Goal: Task Accomplishment & Management: Manage account settings

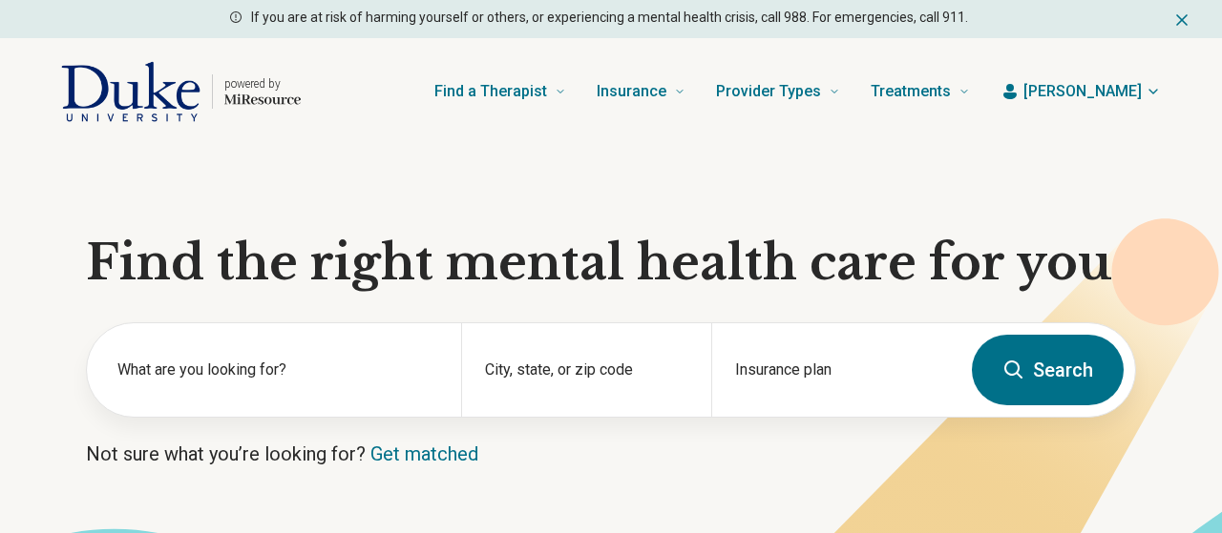
click at [1093, 98] on span "[PERSON_NAME]" at bounding box center [1082, 91] width 118 height 23
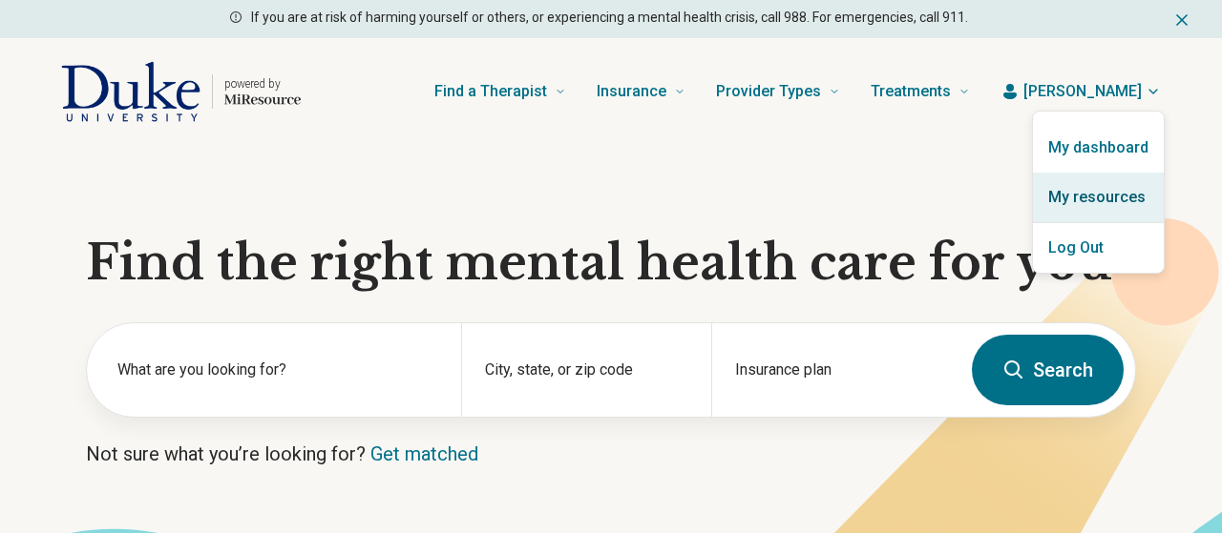
click at [1082, 198] on link "My resources" at bounding box center [1098, 198] width 131 height 50
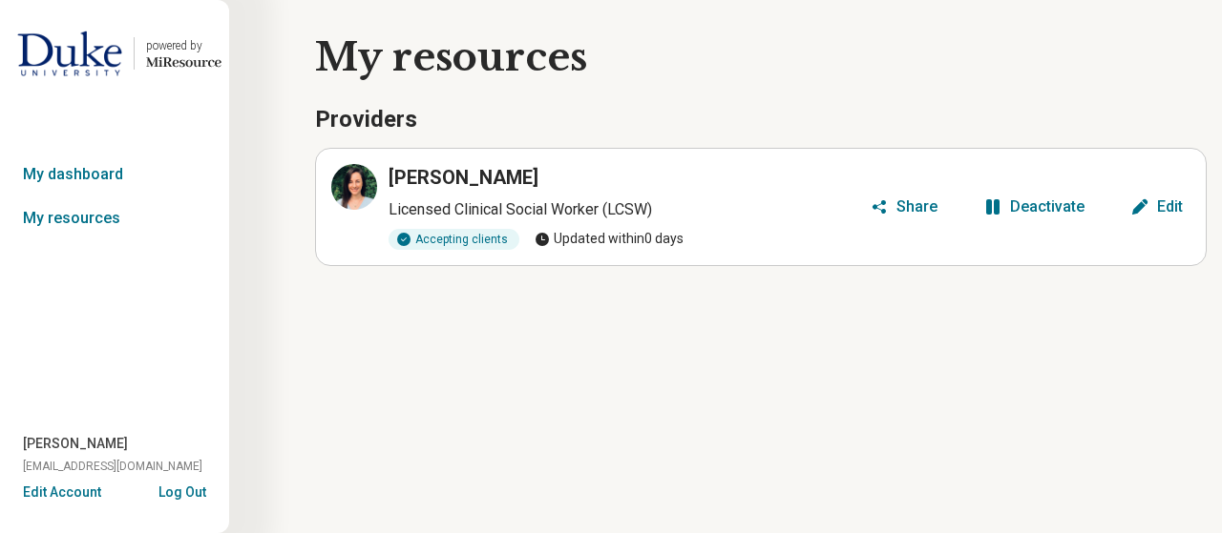
click at [1152, 201] on button "Edit" at bounding box center [1156, 207] width 68 height 31
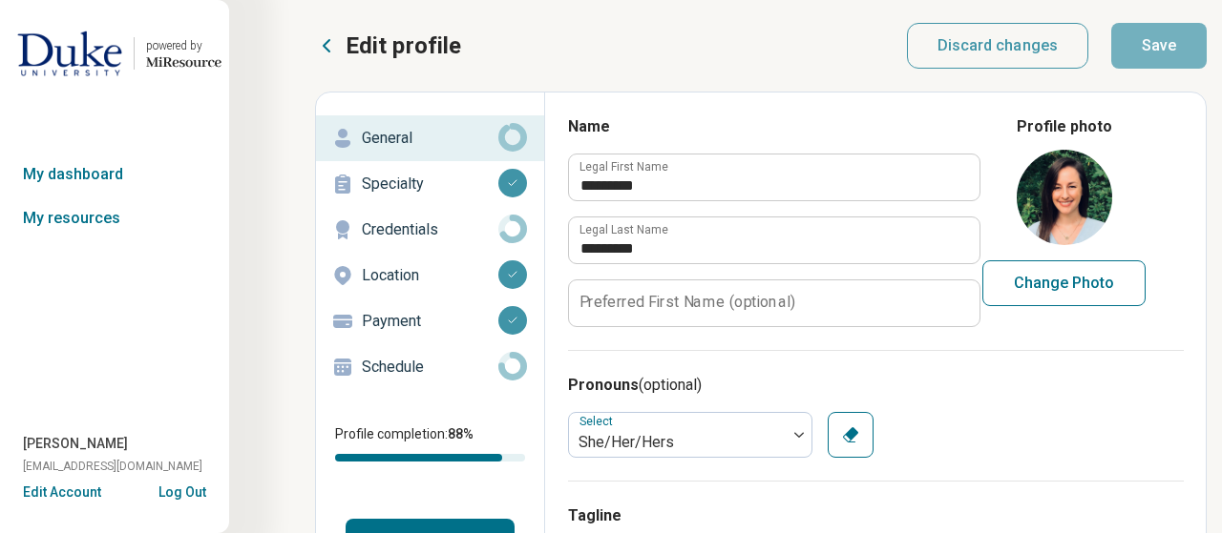
click at [417, 228] on p "Credentials" at bounding box center [430, 230] width 136 height 23
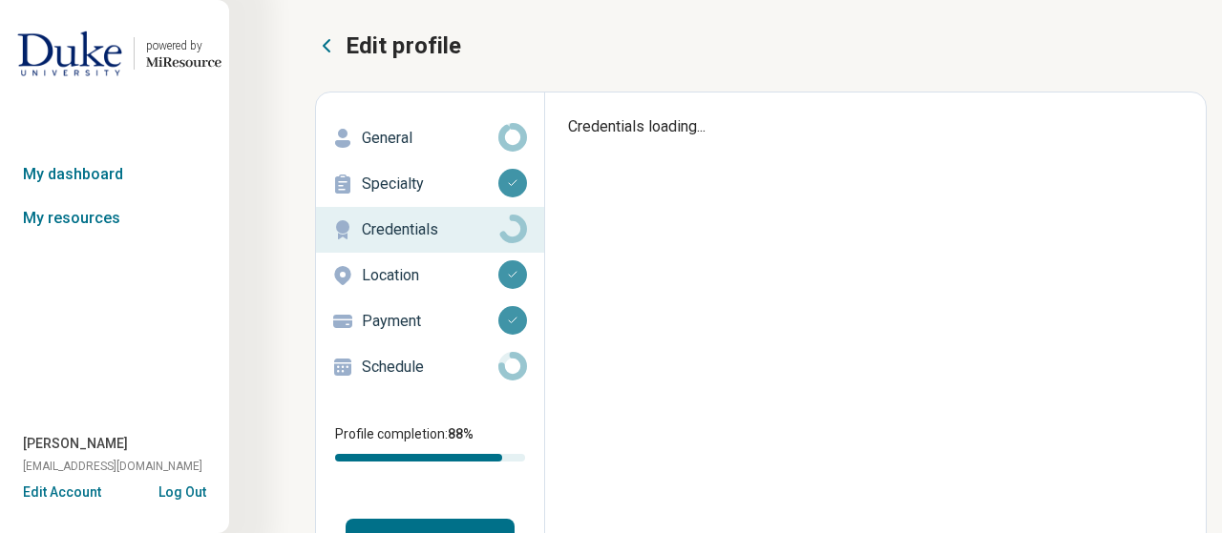
type textarea "*"
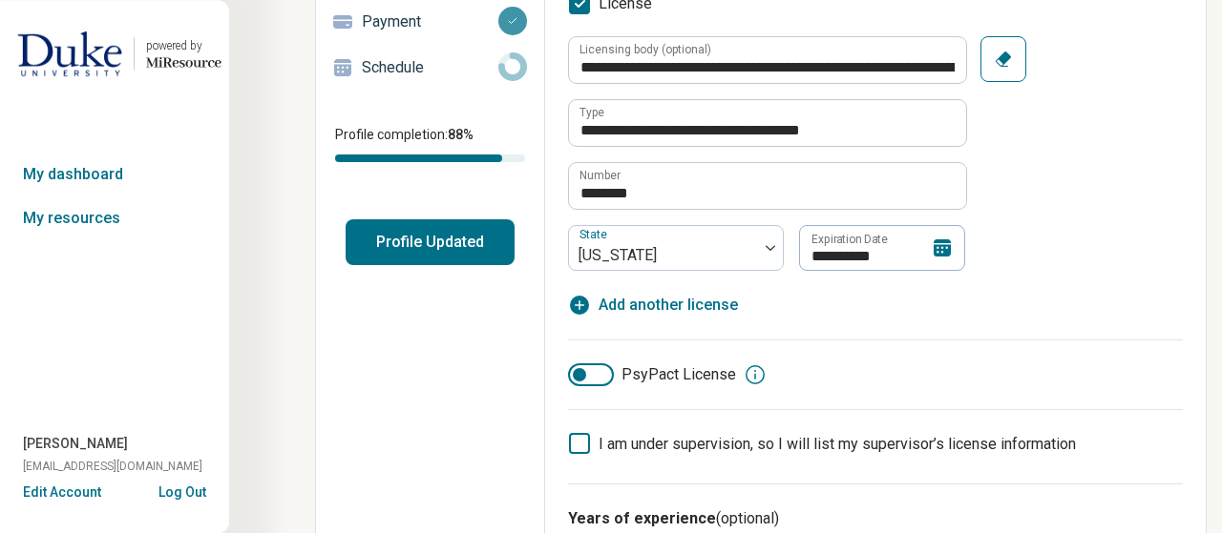
scroll to position [303, 0]
